Goal: Information Seeking & Learning: Understand process/instructions

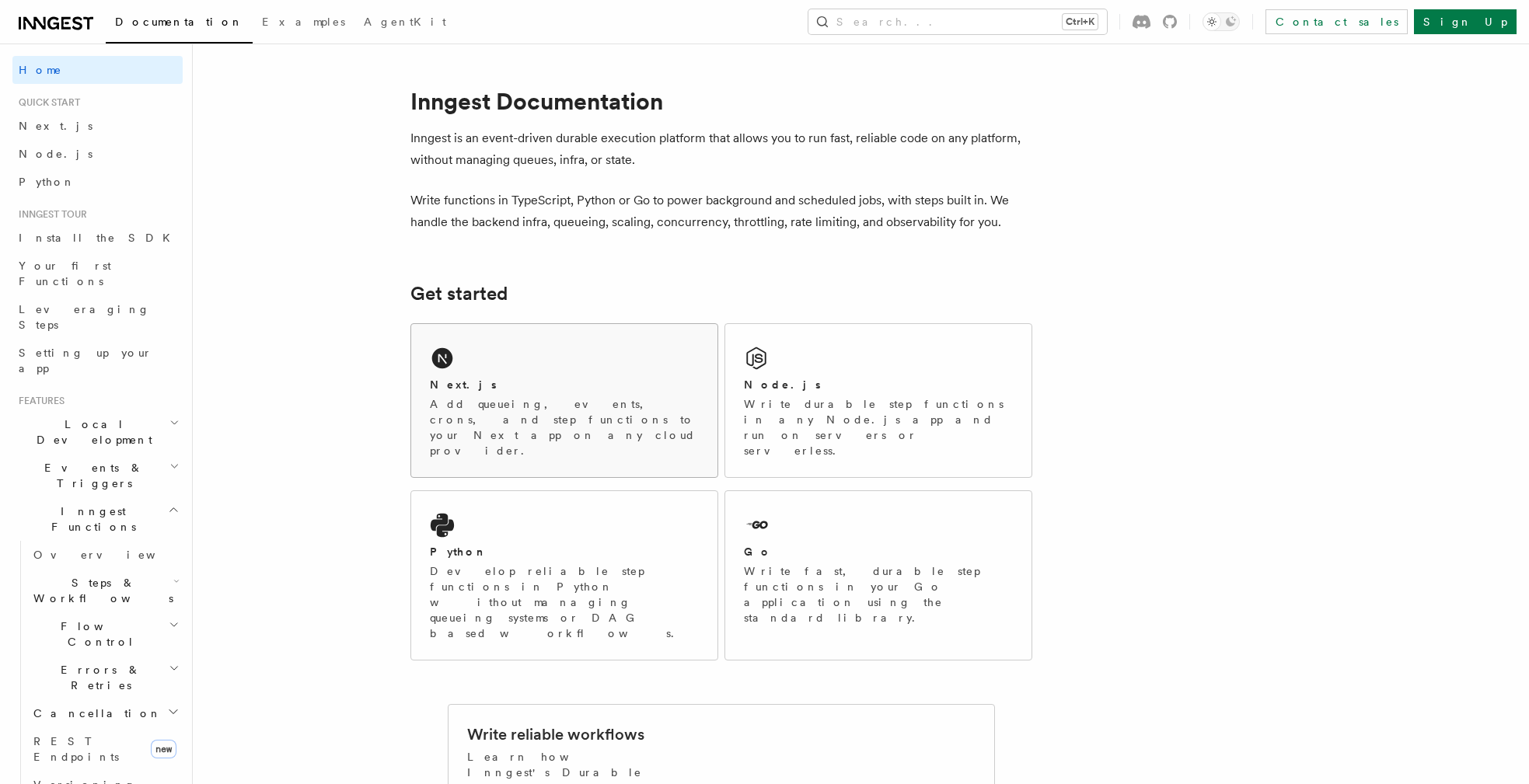
click at [449, 354] on icon at bounding box center [441, 359] width 21 height 21
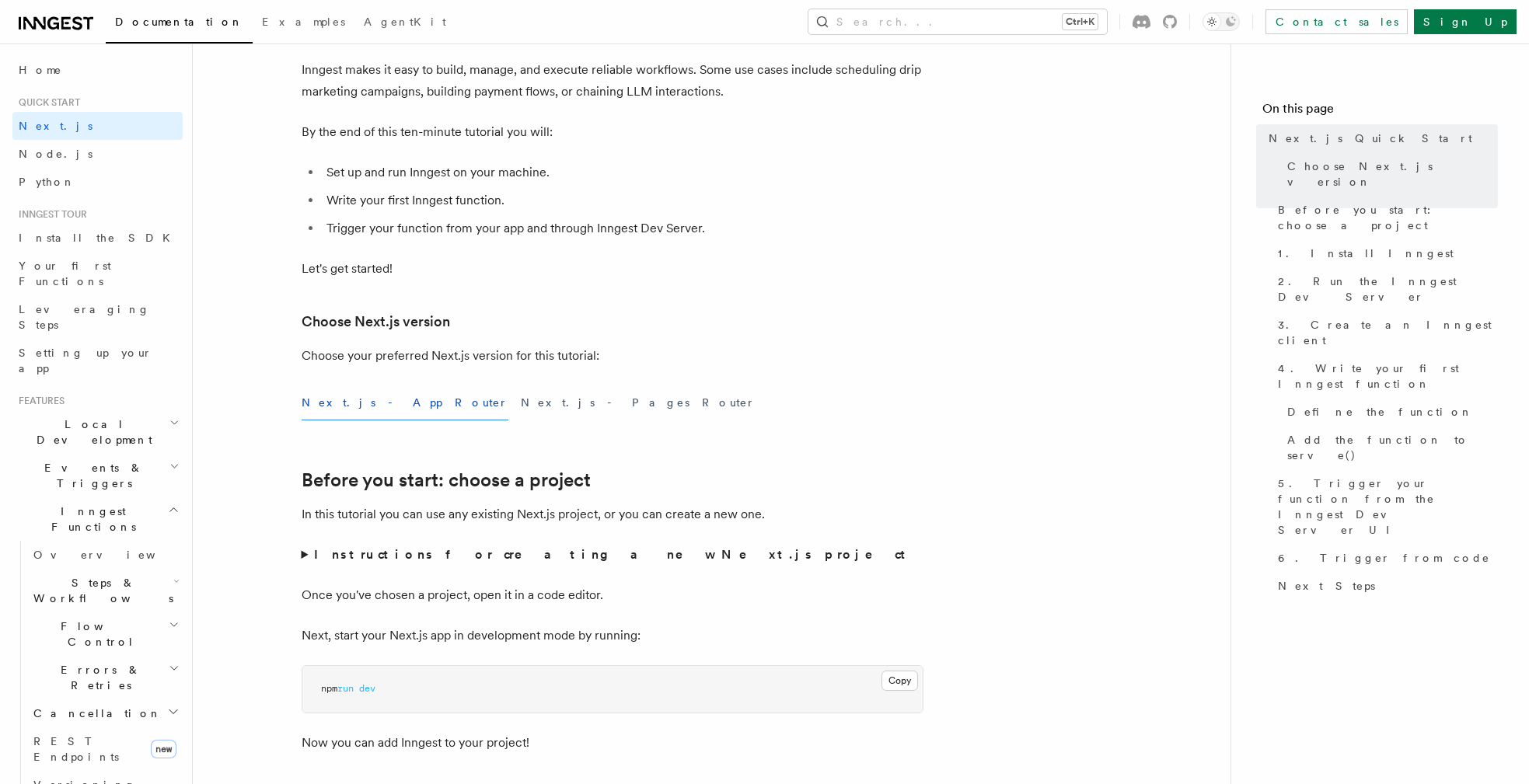
scroll to position [186, 0]
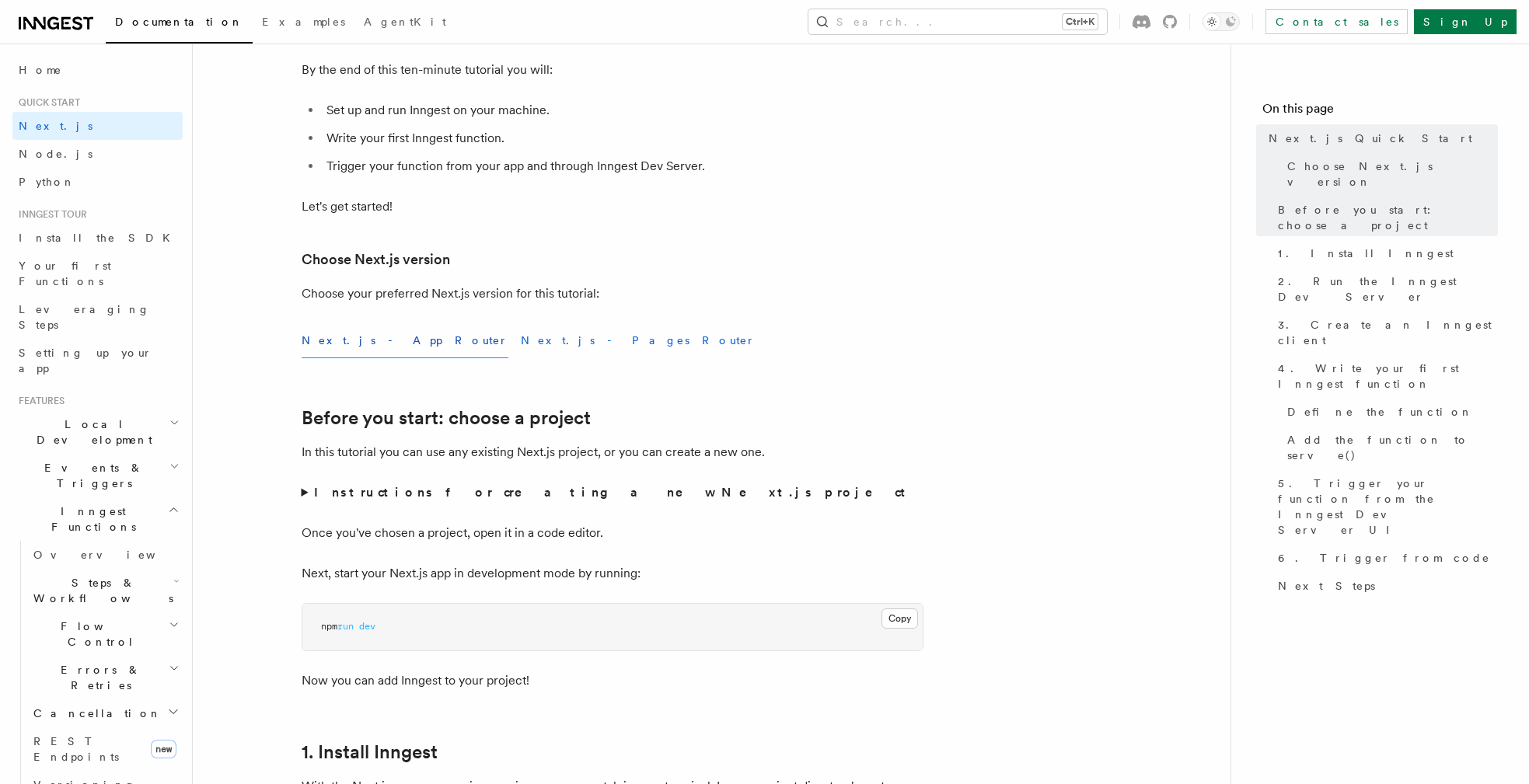
click at [521, 340] on button "Next.js - Pages Router" at bounding box center [638, 340] width 234 height 35
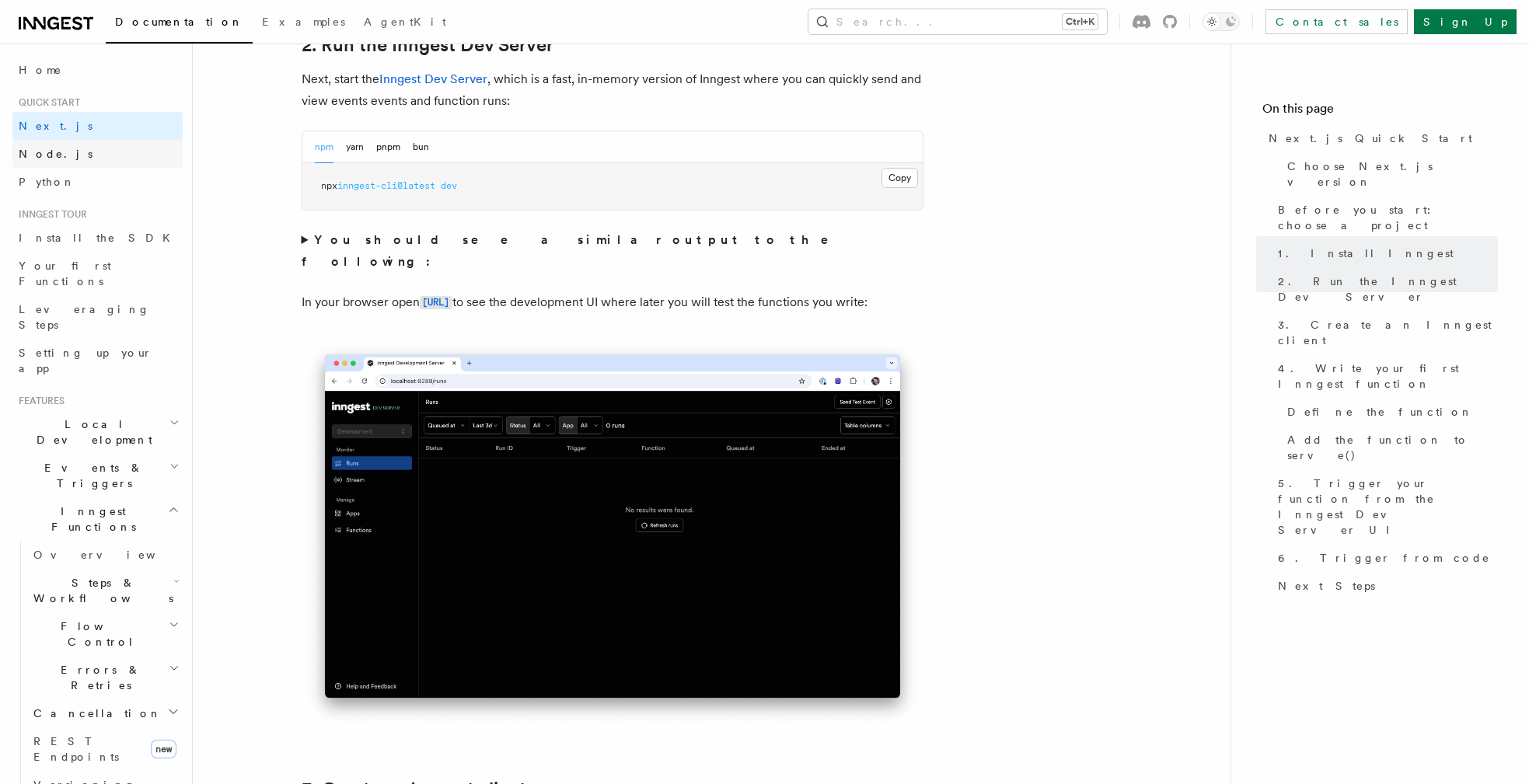
click at [35, 153] on span "Node.js" at bounding box center [56, 154] width 74 height 13
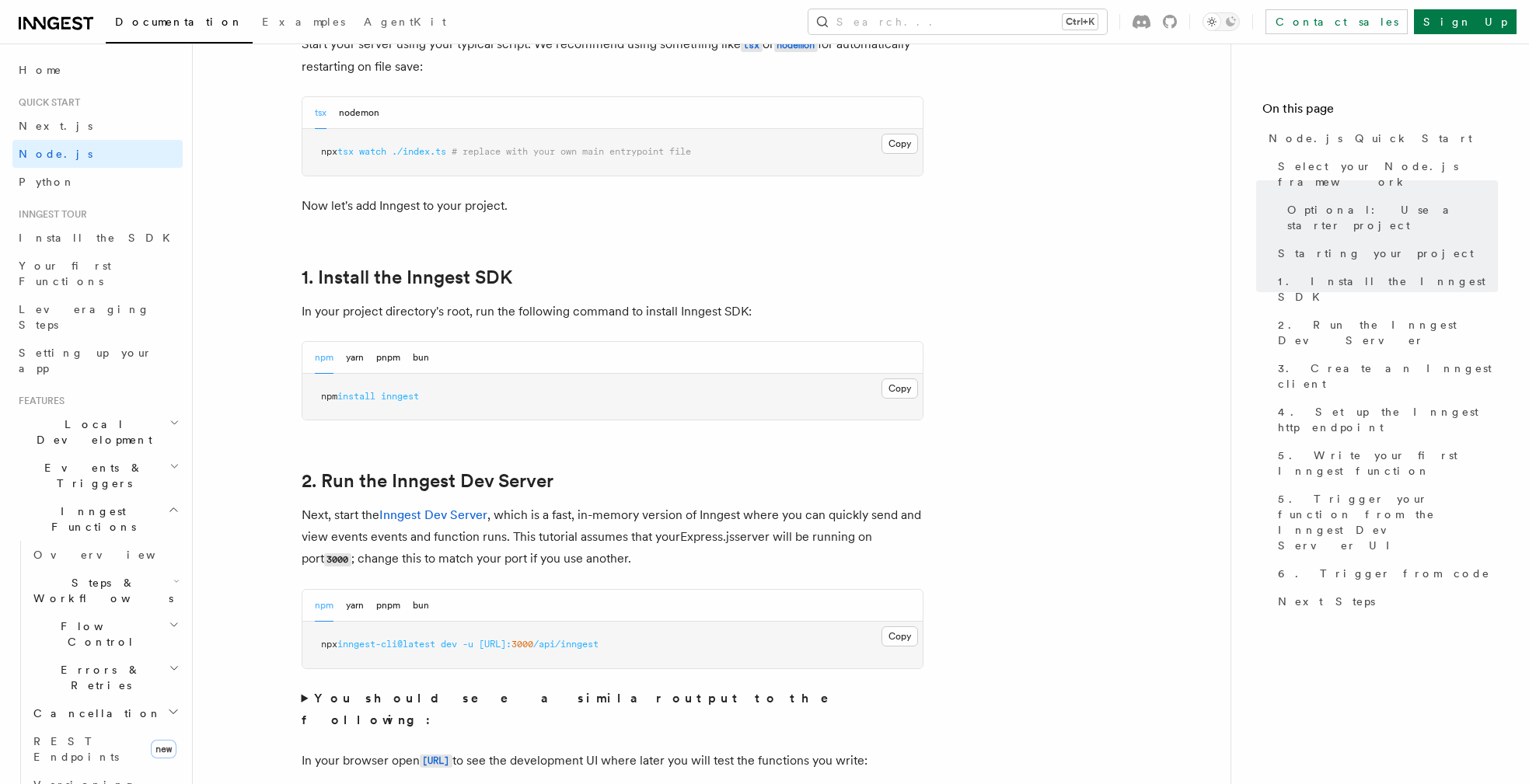
scroll to position [839, 0]
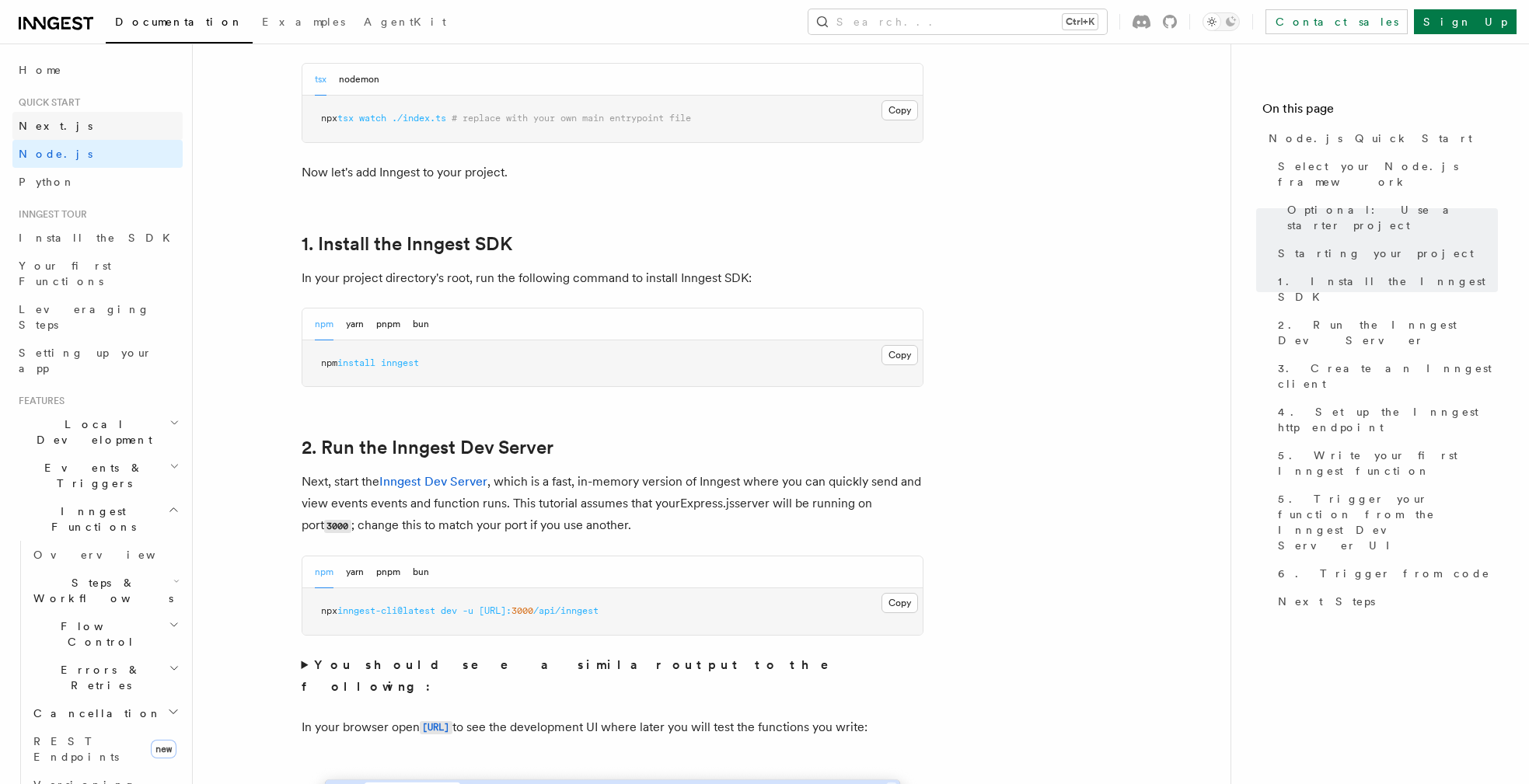
click at [40, 125] on span "Next.js" at bounding box center [56, 126] width 74 height 13
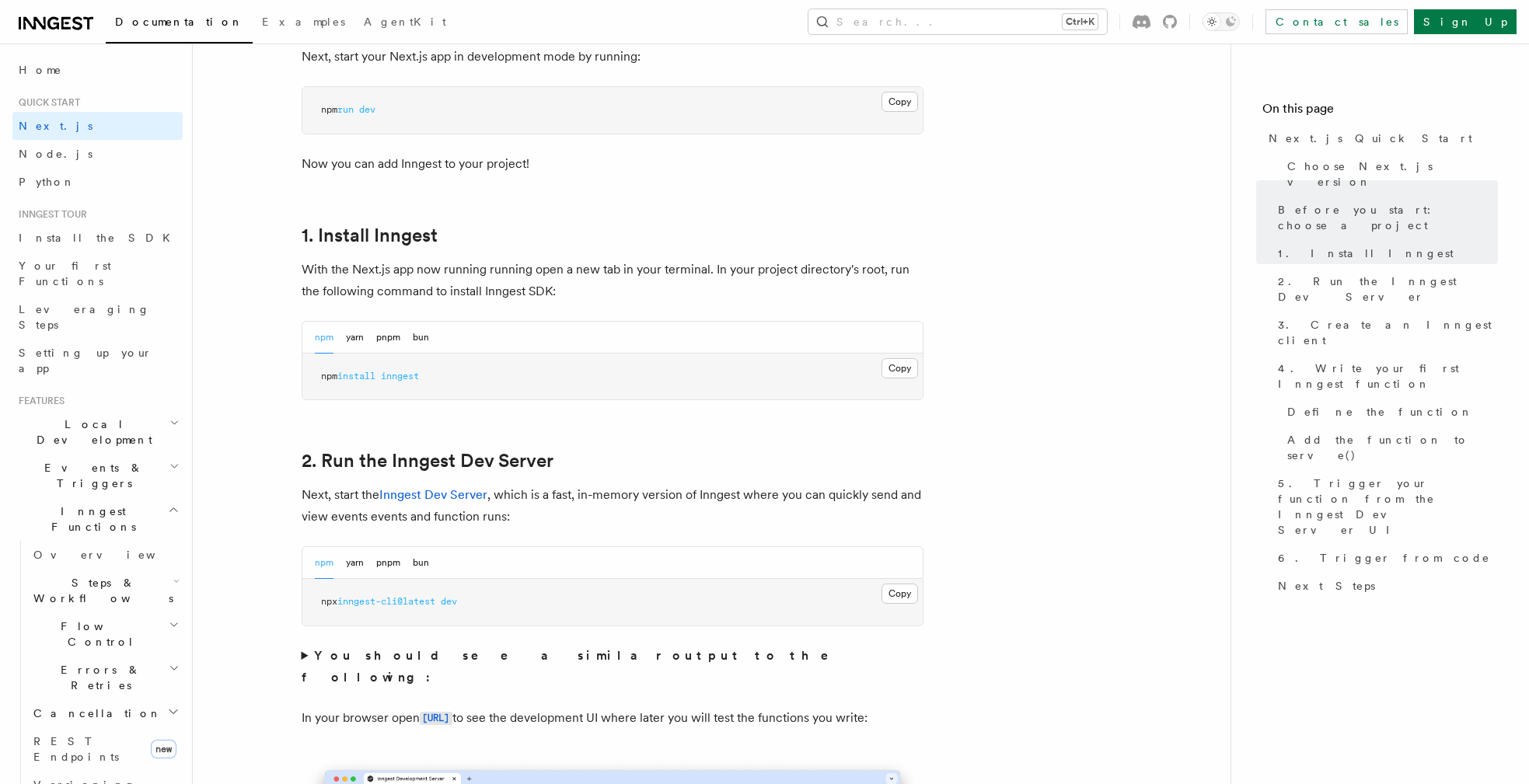
scroll to position [746, 0]
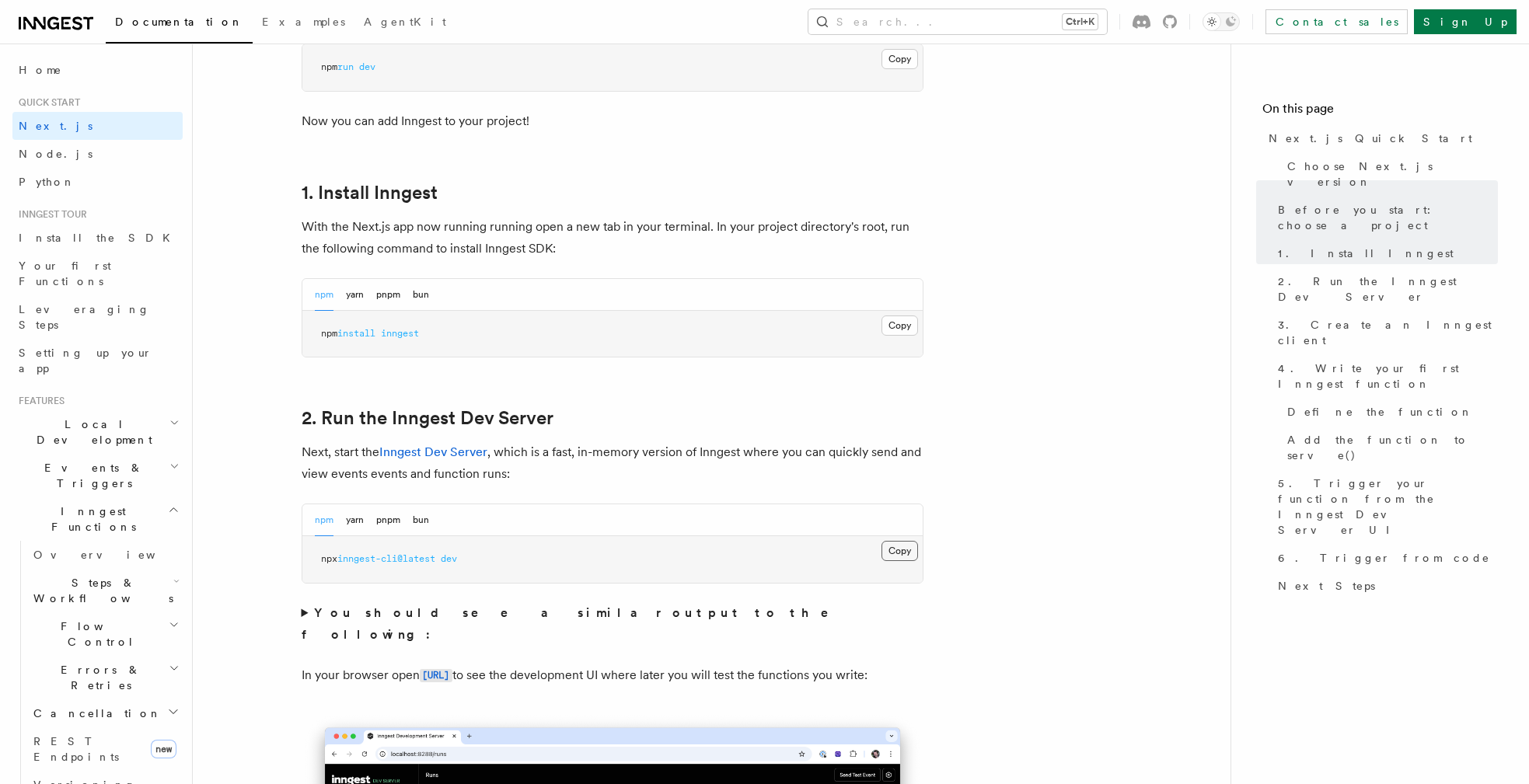
click at [893, 555] on button "Copy Copied" at bounding box center [899, 551] width 36 height 20
click at [895, 321] on button "Copy Copied" at bounding box center [899, 326] width 36 height 20
